Goal: Browse casually

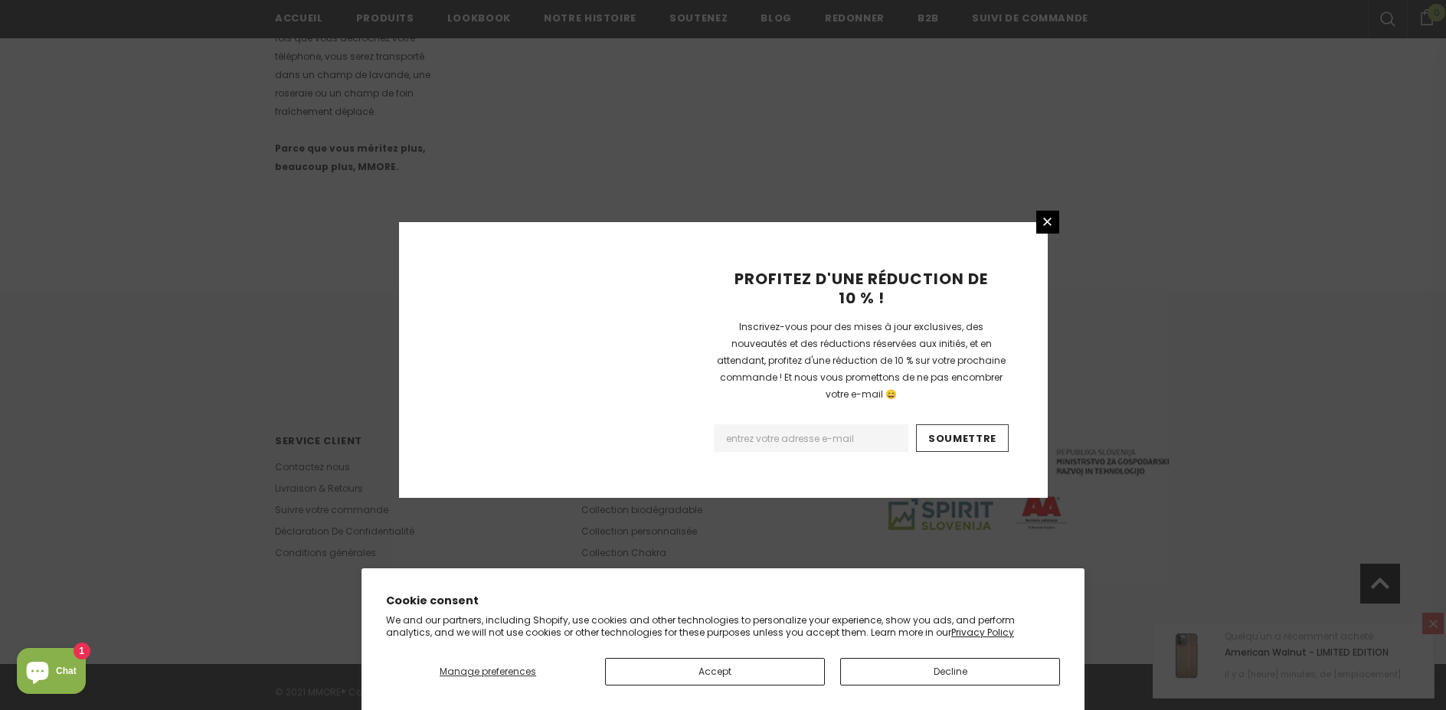
scroll to position [897, 0]
